Goal: Transaction & Acquisition: Book appointment/travel/reservation

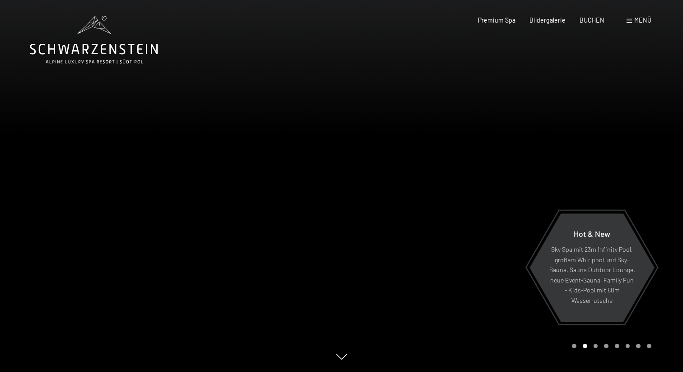
click at [573, 344] on div "Carousel Page 1" at bounding box center [574, 346] width 5 height 5
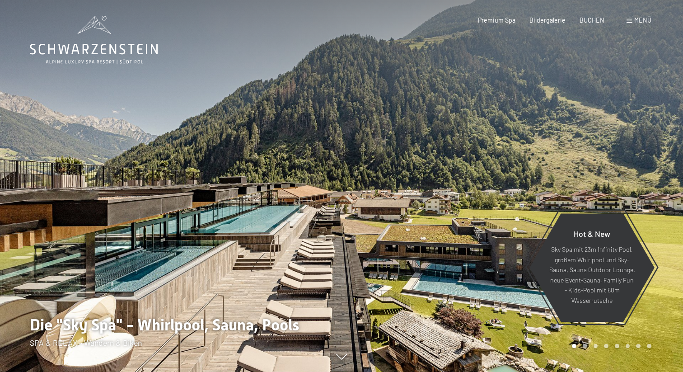
click at [590, 25] on div "Buchen Anfragen Premium Spa Bildergalerie BUCHEN Menü DE IT EN Gutschein Bilder…" at bounding box center [550, 20] width 201 height 9
click at [590, 21] on span "BUCHEN" at bounding box center [591, 19] width 25 height 8
click at [592, 18] on span "BUCHEN" at bounding box center [591, 19] width 25 height 8
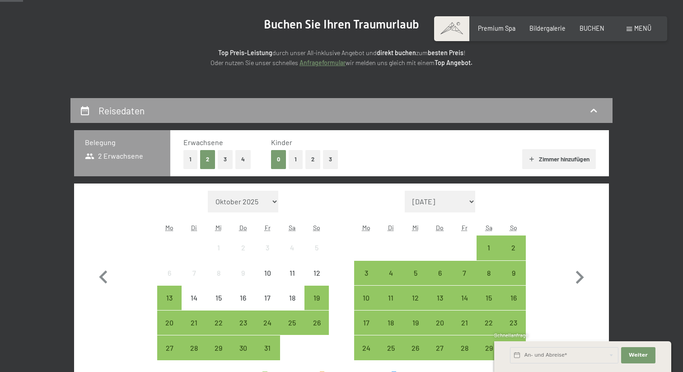
scroll to position [130, 0]
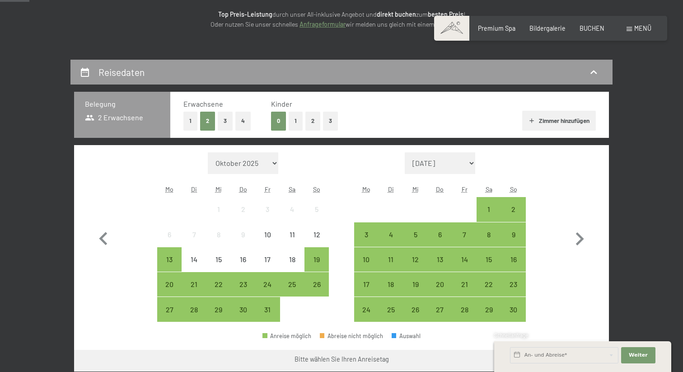
click at [298, 124] on button "1" at bounding box center [296, 121] width 14 height 19
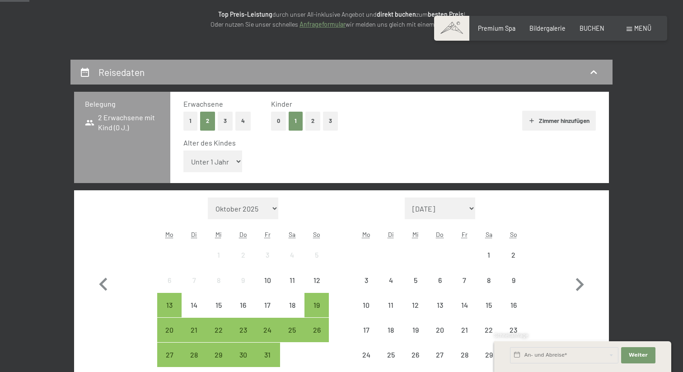
click at [223, 163] on select "Unter 1 Jahr 1 Jahr 2 Jahre 3 Jahre 4 Jahre 5 Jahre 6 Jahre 7 Jahre 8 Jahre 9 J…" at bounding box center [212, 161] width 59 height 22
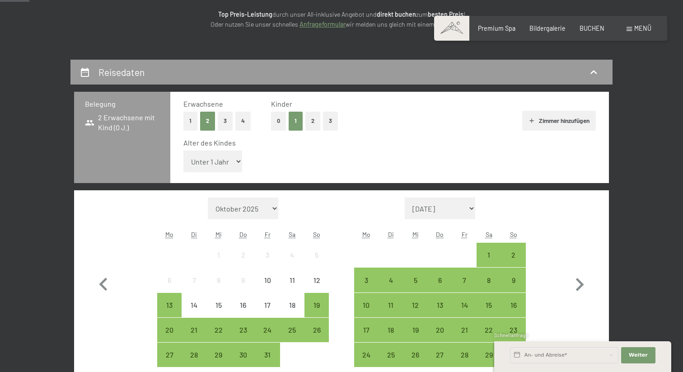
select select "5"
click at [183, 150] on select "Unter 1 Jahr 1 Jahr 2 Jahre 3 Jahre 4 Jahre 5 Jahre 6 Jahre 7 Jahre 8 Jahre 9 J…" at bounding box center [212, 161] width 59 height 22
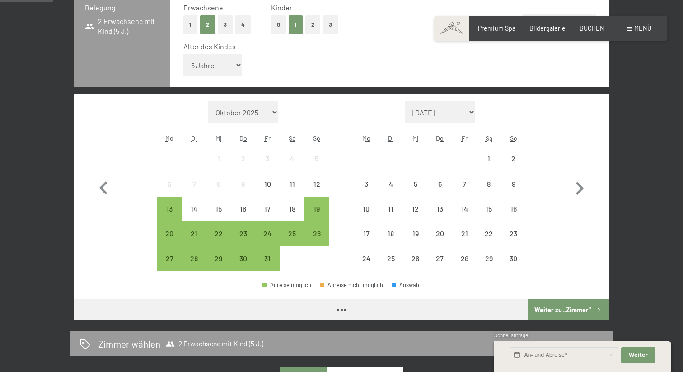
scroll to position [238, 0]
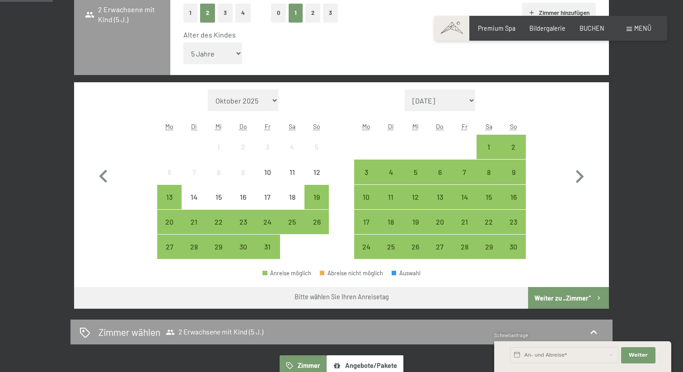
click at [463, 99] on select "November 2025 Dezember 2025 Januar 2026 Februar 2026 März 2026 April 2026 Mai 2…" at bounding box center [440, 100] width 70 height 22
select select "[DATE]"
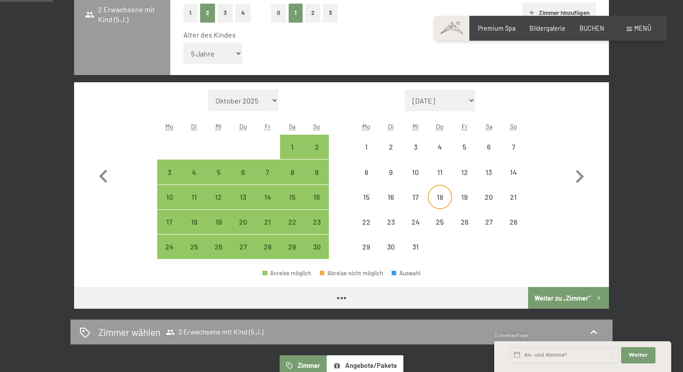
select select "[DATE]"
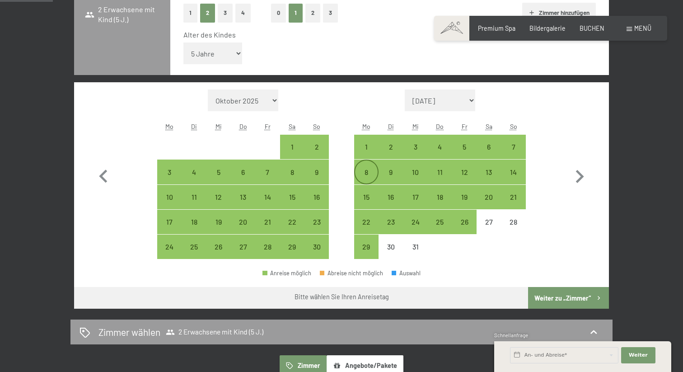
click at [360, 175] on div "8" at bounding box center [366, 179] width 23 height 23
select select "[DATE]"
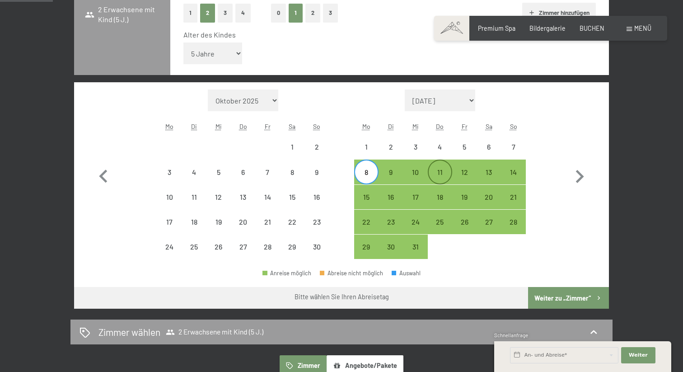
click at [438, 173] on div "11" at bounding box center [440, 179] width 23 height 23
select select "[DATE]"
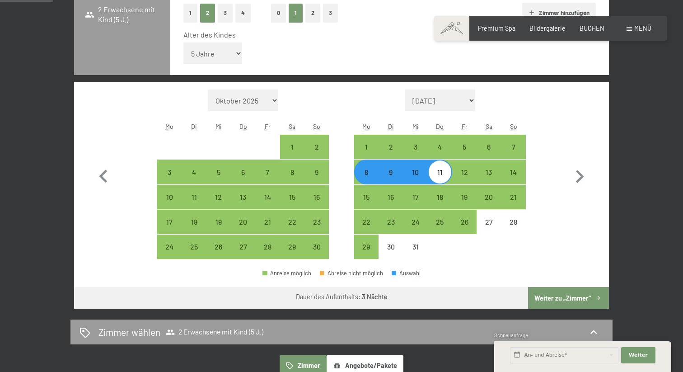
click at [543, 287] on button "Weiter zu „Zimmer“" at bounding box center [568, 298] width 81 height 22
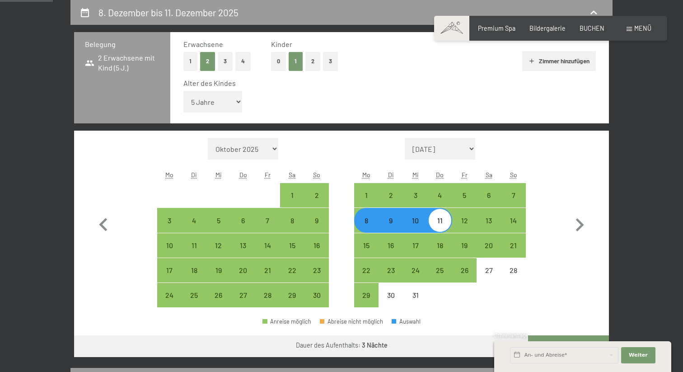
select select "[DATE]"
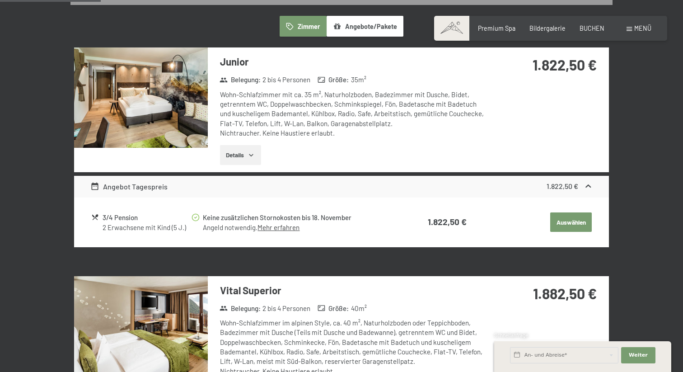
scroll to position [178, 0]
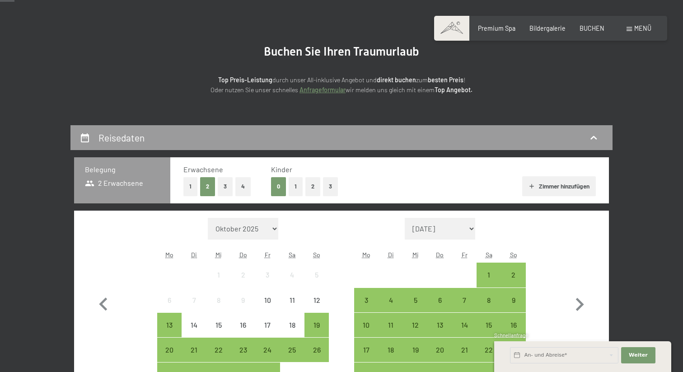
scroll to position [79, 0]
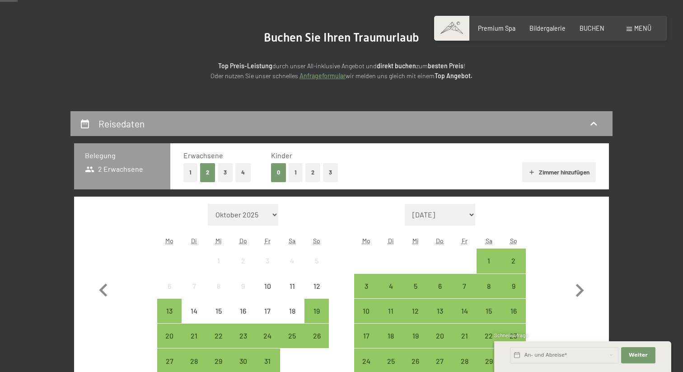
click at [296, 170] on button "1" at bounding box center [296, 172] width 14 height 19
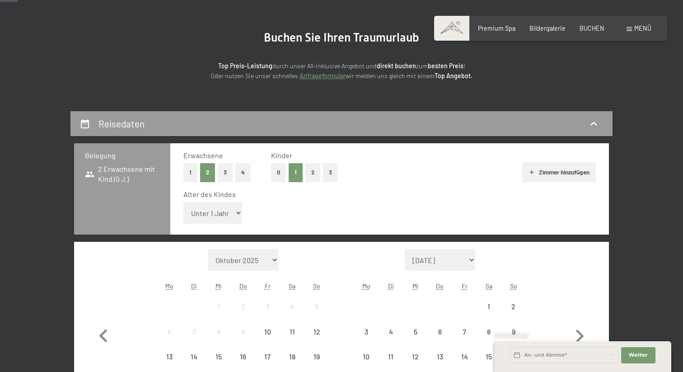
click at [226, 210] on select "Unter 1 Jahr 1 Jahr 2 Jahre 3 Jahre 4 Jahre 5 Jahre 6 Jahre 7 Jahre 8 Jahre 9 J…" at bounding box center [212, 213] width 59 height 22
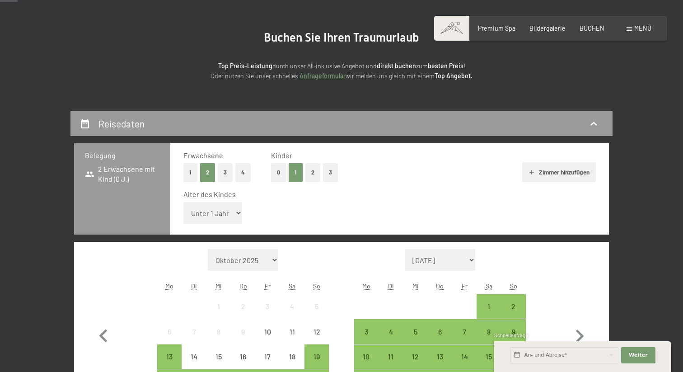
select select "5"
click at [183, 202] on select "Unter 1 Jahr 1 Jahr 2 Jahre 3 Jahre 4 Jahre 5 Jahre 6 Jahre 7 Jahre 8 Jahre 9 J…" at bounding box center [212, 213] width 59 height 22
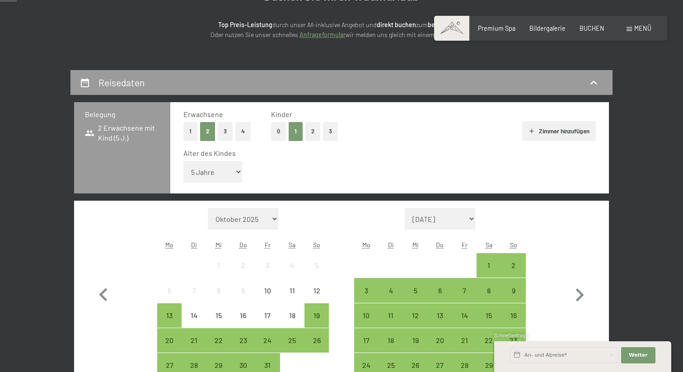
scroll to position [0, 0]
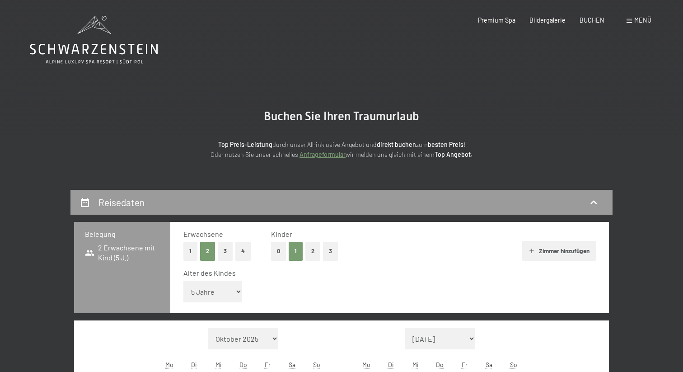
click at [128, 46] on icon at bounding box center [94, 40] width 128 height 48
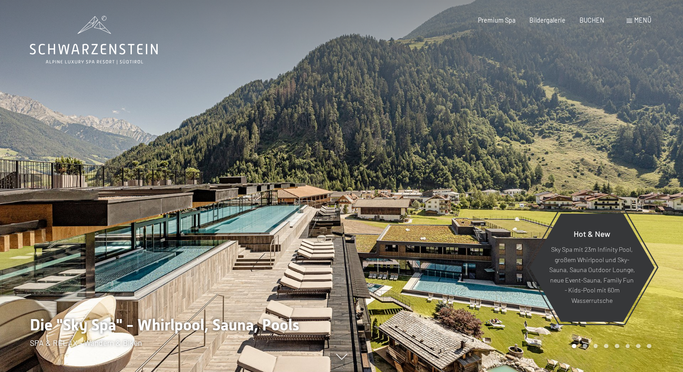
click at [645, 23] on span "Menü" at bounding box center [642, 20] width 17 height 8
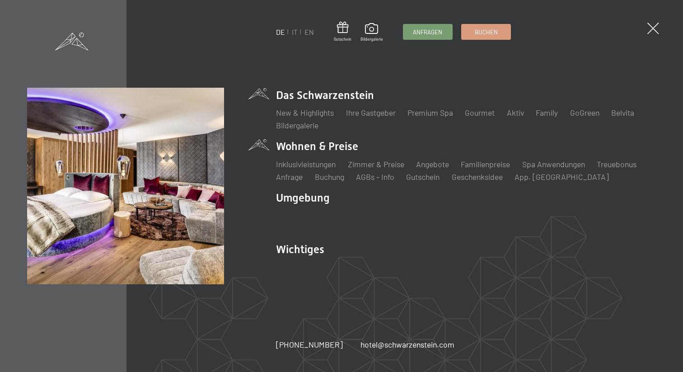
drag, startPoint x: 300, startPoint y: 145, endPoint x: 575, endPoint y: 170, distance: 276.7
click at [575, 170] on li "Wohnen & Preise Inklusivleistungen Zimmer & Preise Liste Angebote Liste Familie…" at bounding box center [465, 160] width 379 height 43
click at [442, 161] on link "Angebote" at bounding box center [432, 164] width 33 height 10
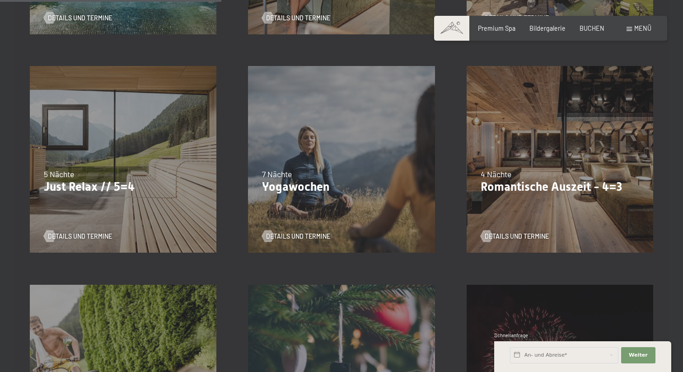
scroll to position [404, 0]
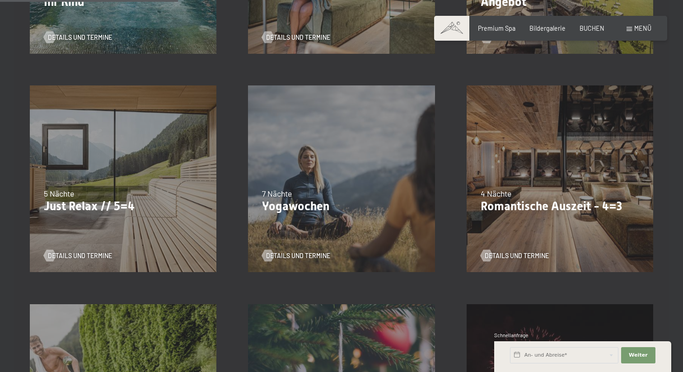
click at [558, 166] on div "09.11.–05.12.2025 08.12.–19.12.2025 11.01.–23.01.2026 08.03.–27.03.2026 29.03.–…" at bounding box center [560, 179] width 218 height 218
click at [509, 252] on span "Details und Termine" at bounding box center [526, 255] width 64 height 9
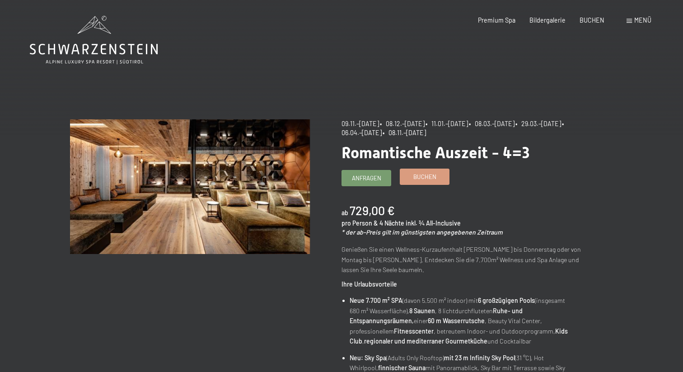
click at [415, 171] on link "Buchen" at bounding box center [424, 176] width 49 height 15
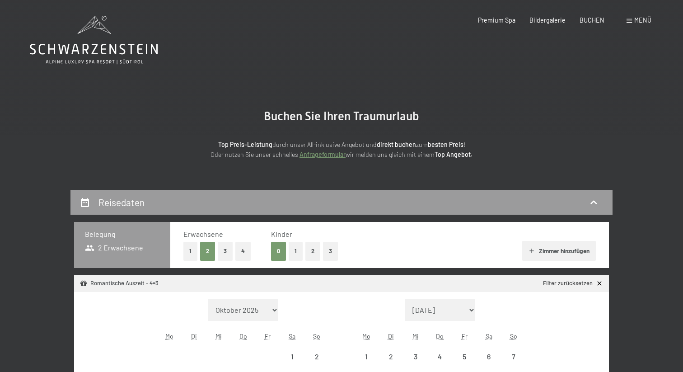
select select "[DATE]"
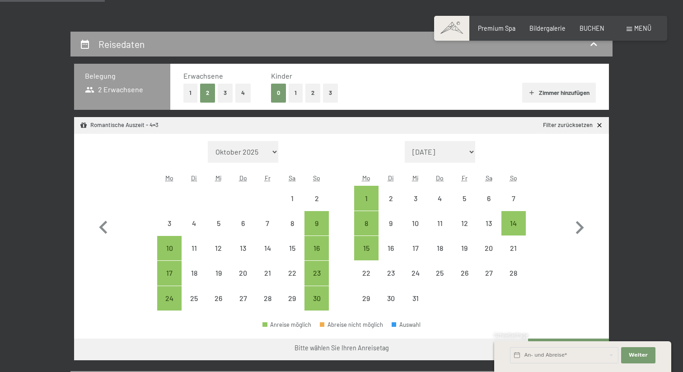
scroll to position [161, 0]
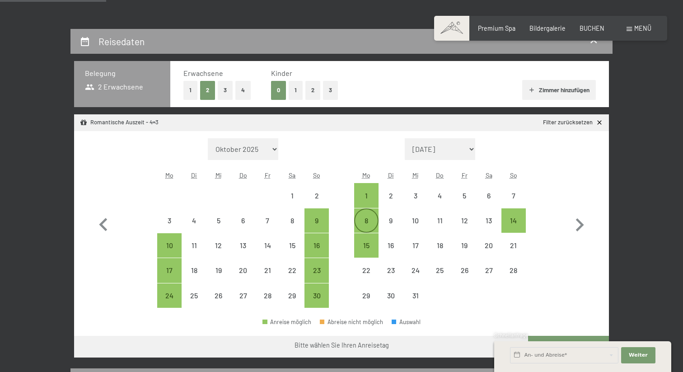
click at [363, 218] on div "8" at bounding box center [366, 228] width 23 height 23
select select "[DATE]"
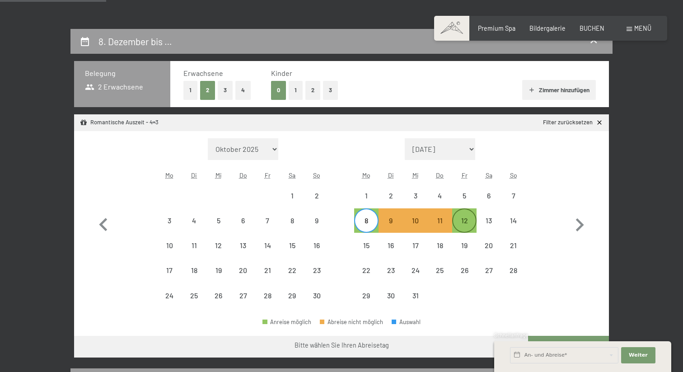
click at [472, 214] on div "12" at bounding box center [464, 220] width 23 height 23
select select "[DATE]"
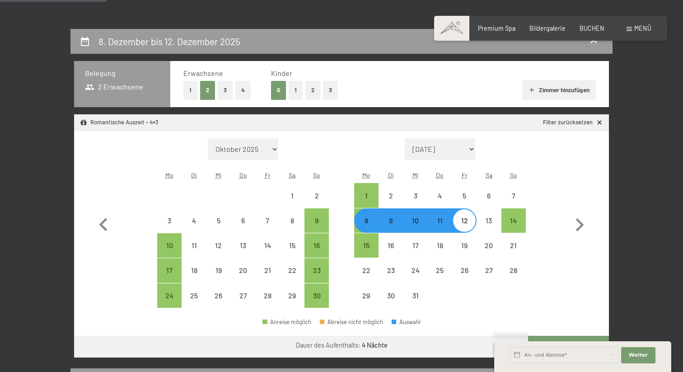
select select "[DATE]"
click at [299, 90] on button "1" at bounding box center [296, 90] width 14 height 19
select select "[DATE]"
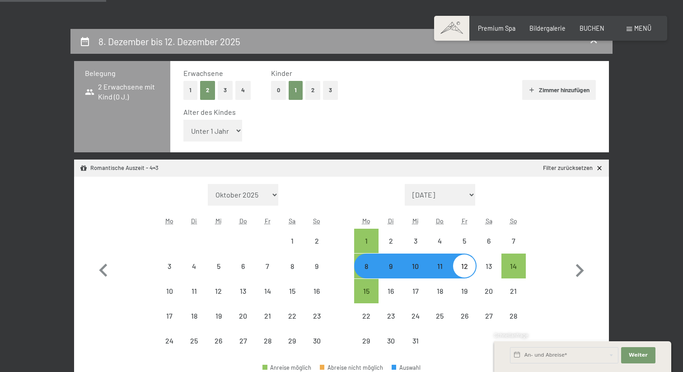
click at [217, 121] on select "Unter 1 Jahr 1 Jahr 2 Jahre 3 Jahre 4 Jahre 5 Jahre 6 Jahre 7 Jahre 8 Jahre 9 J…" at bounding box center [212, 131] width 59 height 22
select select "[DATE]"
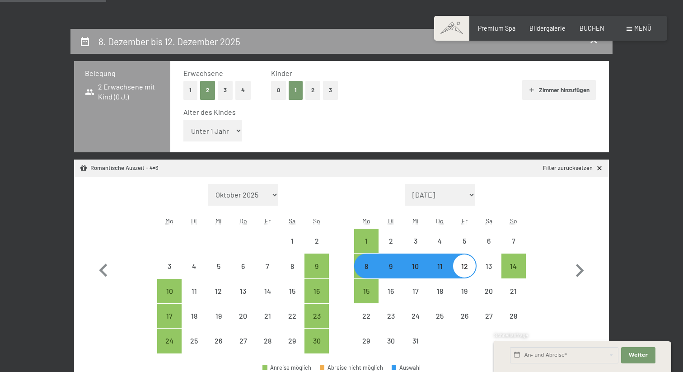
select select "5"
click at [183, 120] on select "Unter 1 Jahr 1 Jahr 2 Jahre 3 Jahre 4 Jahre 5 Jahre 6 Jahre 7 Jahre 8 Jahre 9 J…" at bounding box center [212, 131] width 59 height 22
select select "[DATE]"
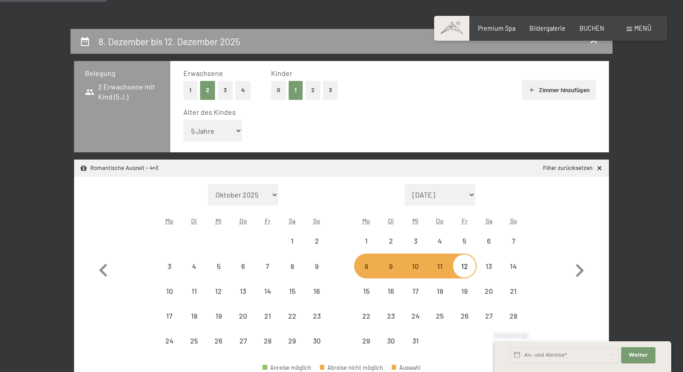
select select "[DATE]"
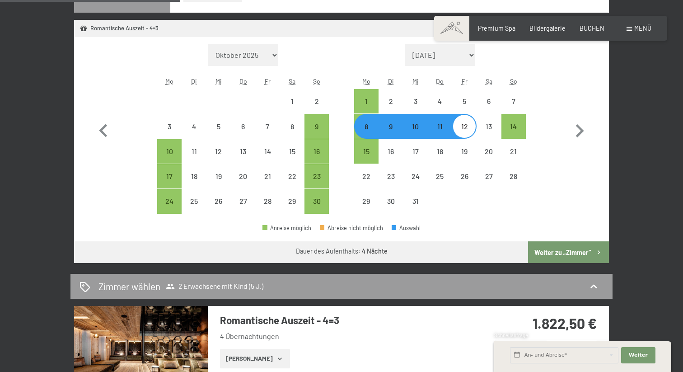
scroll to position [307, 0]
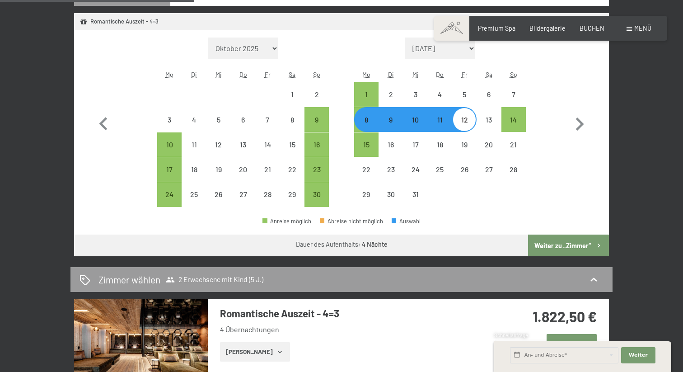
click at [581, 245] on button "Weiter zu „Zimmer“" at bounding box center [568, 245] width 81 height 22
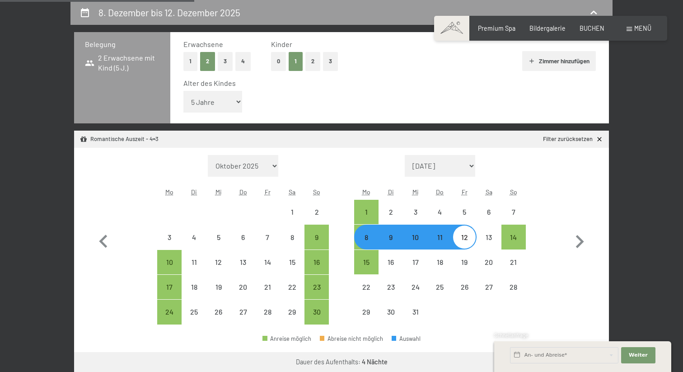
select select "[DATE]"
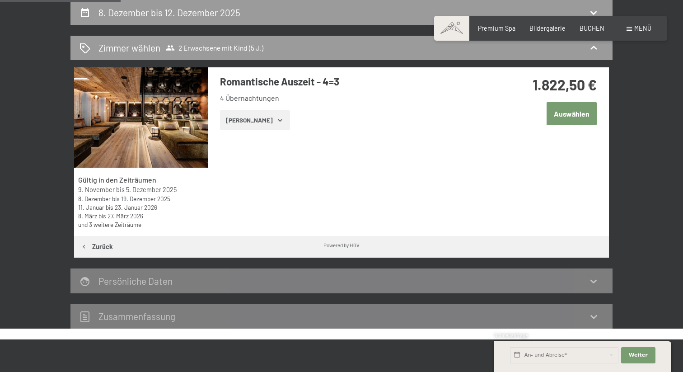
click at [256, 118] on button "[PERSON_NAME]" at bounding box center [255, 120] width 70 height 20
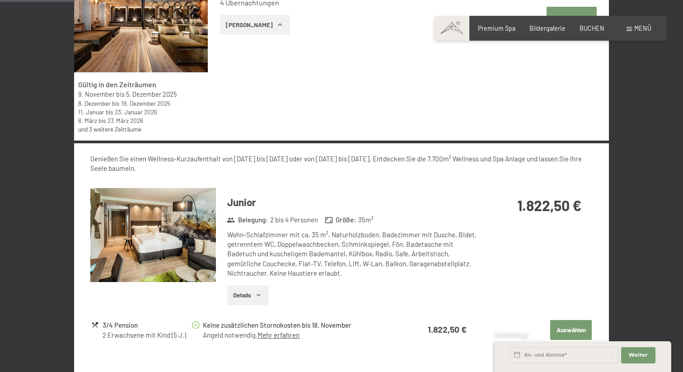
scroll to position [288, 0]
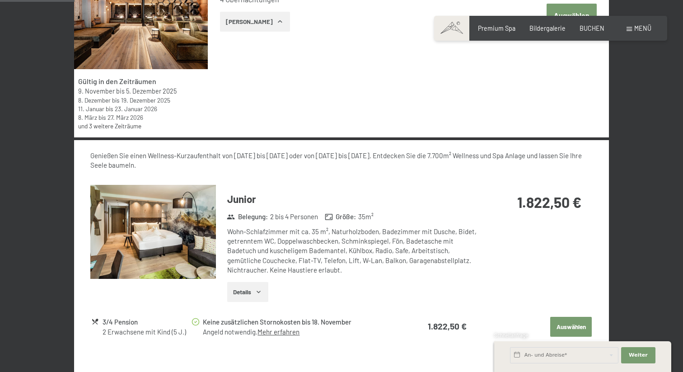
click at [186, 236] on img at bounding box center [153, 232] width 126 height 94
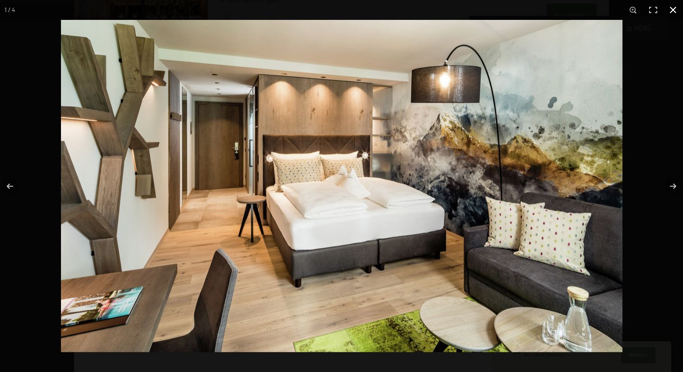
click at [676, 5] on button "button" at bounding box center [673, 10] width 20 height 20
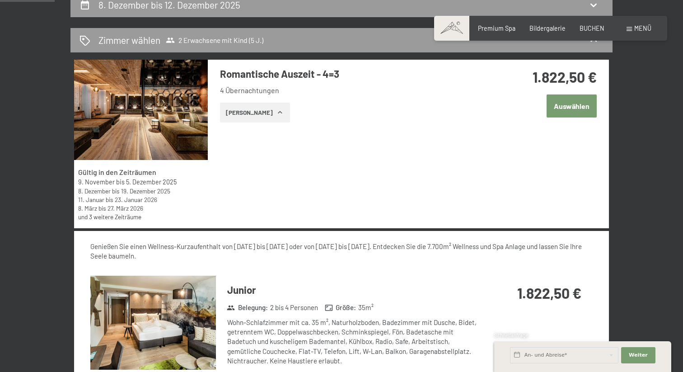
scroll to position [0, 0]
